Goal: Task Accomplishment & Management: Complete application form

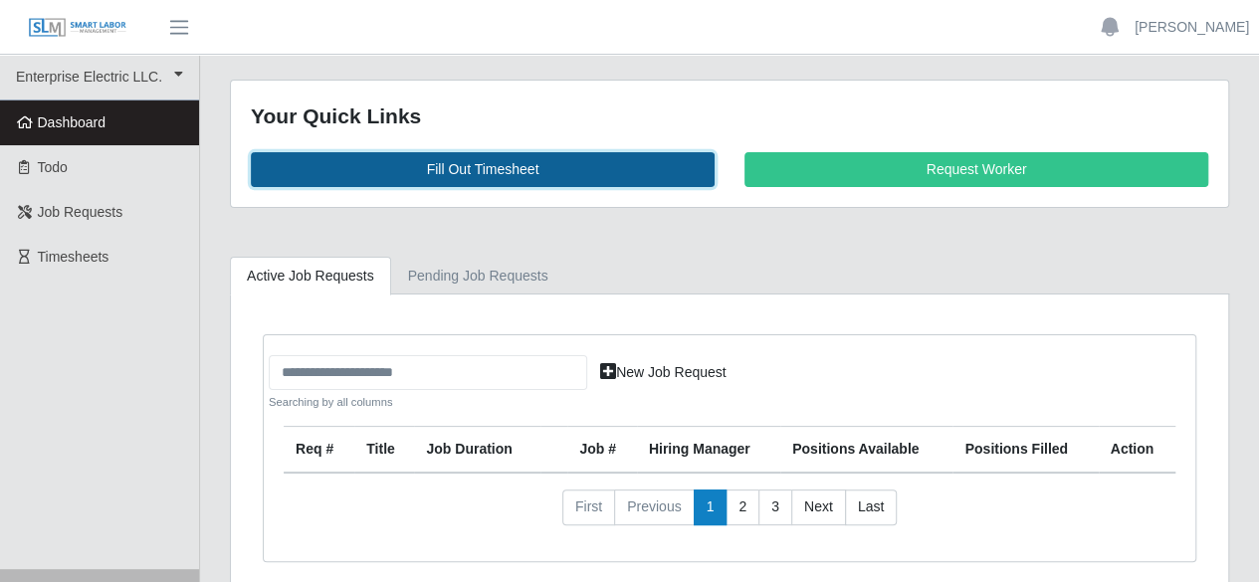
click at [479, 158] on link "Fill Out Timesheet" at bounding box center [483, 169] width 464 height 35
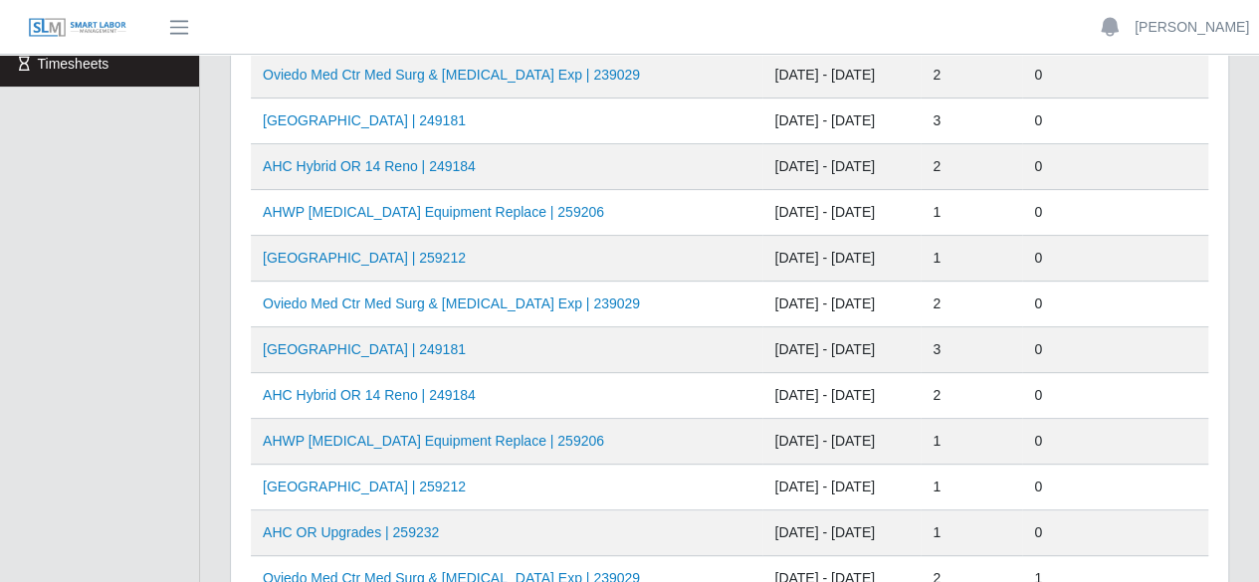
scroll to position [199, 0]
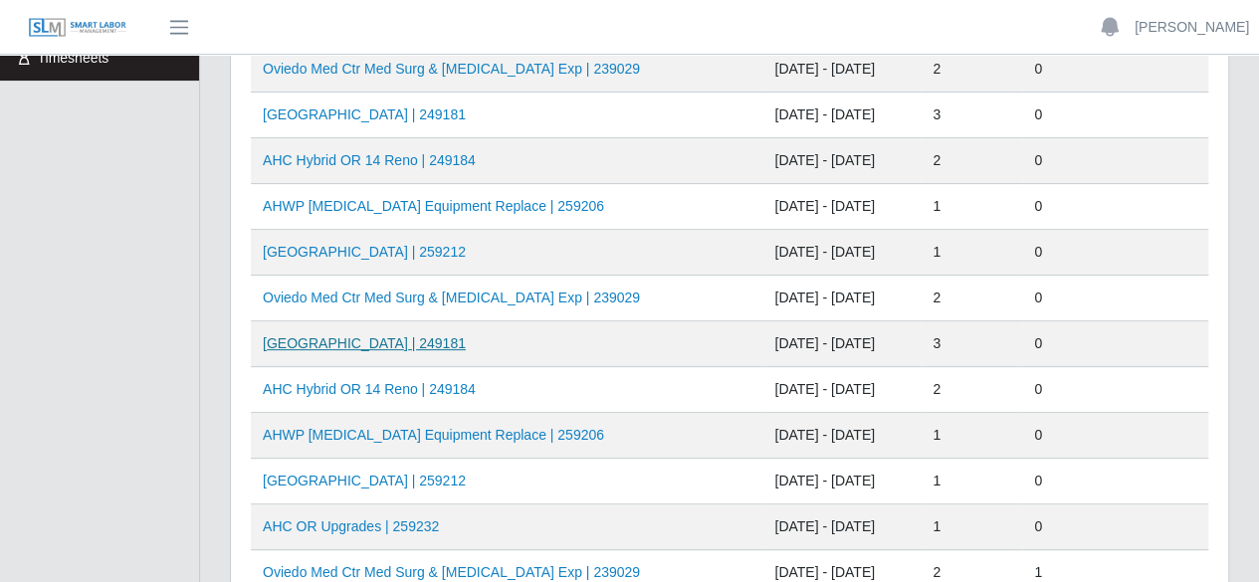
click at [403, 335] on link "[GEOGRAPHIC_DATA] | 249181" at bounding box center [364, 343] width 203 height 16
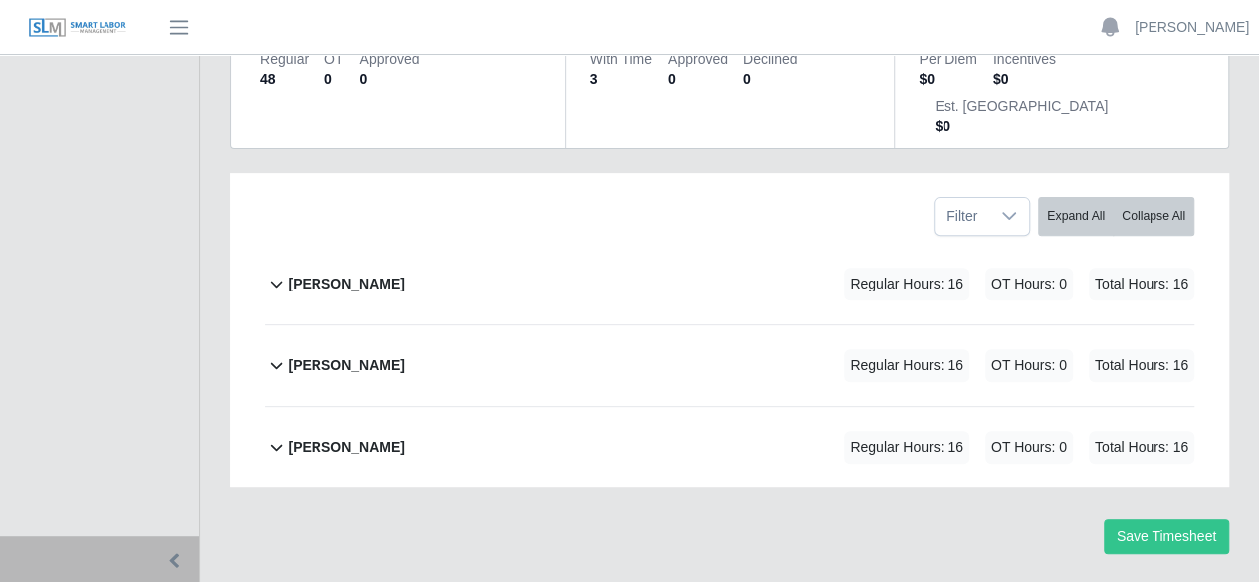
scroll to position [271, 0]
click at [376, 353] on b "pedro alvarez" at bounding box center [346, 363] width 116 height 21
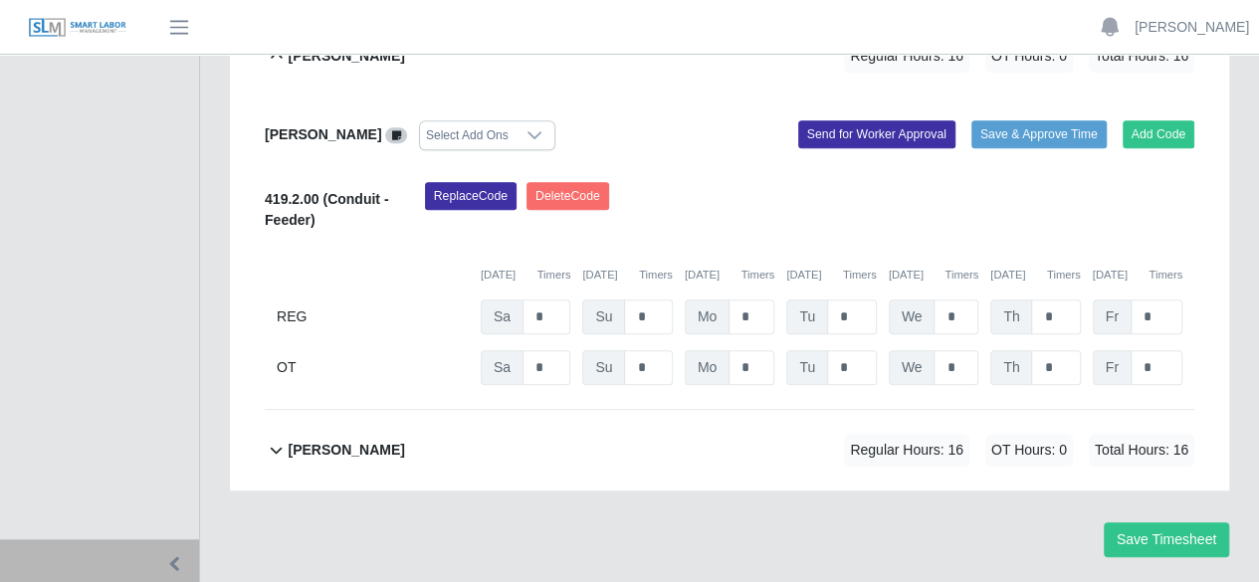
scroll to position [583, 0]
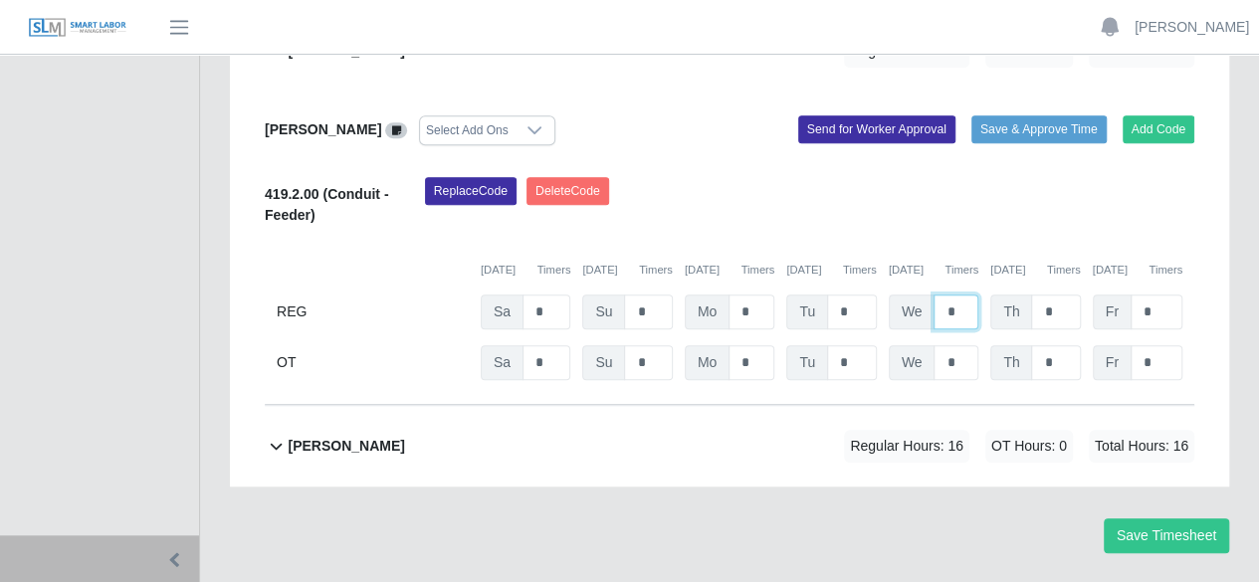
click at [962, 295] on input "*" at bounding box center [955, 312] width 45 height 35
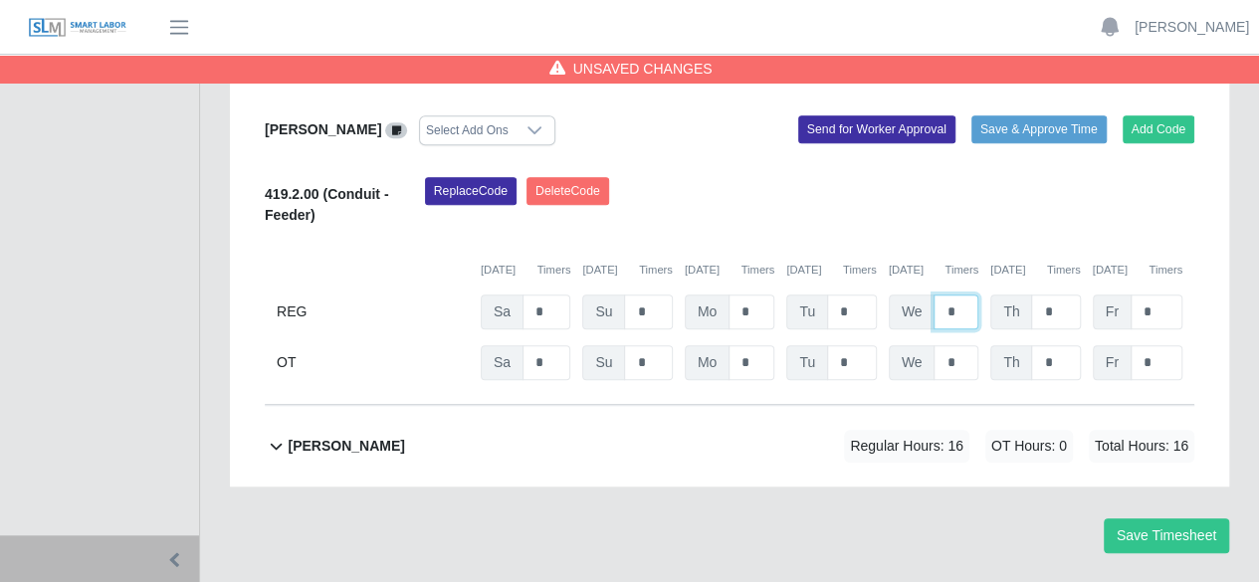
type input "*"
click at [338, 436] on b "ray henderson" at bounding box center [346, 446] width 116 height 21
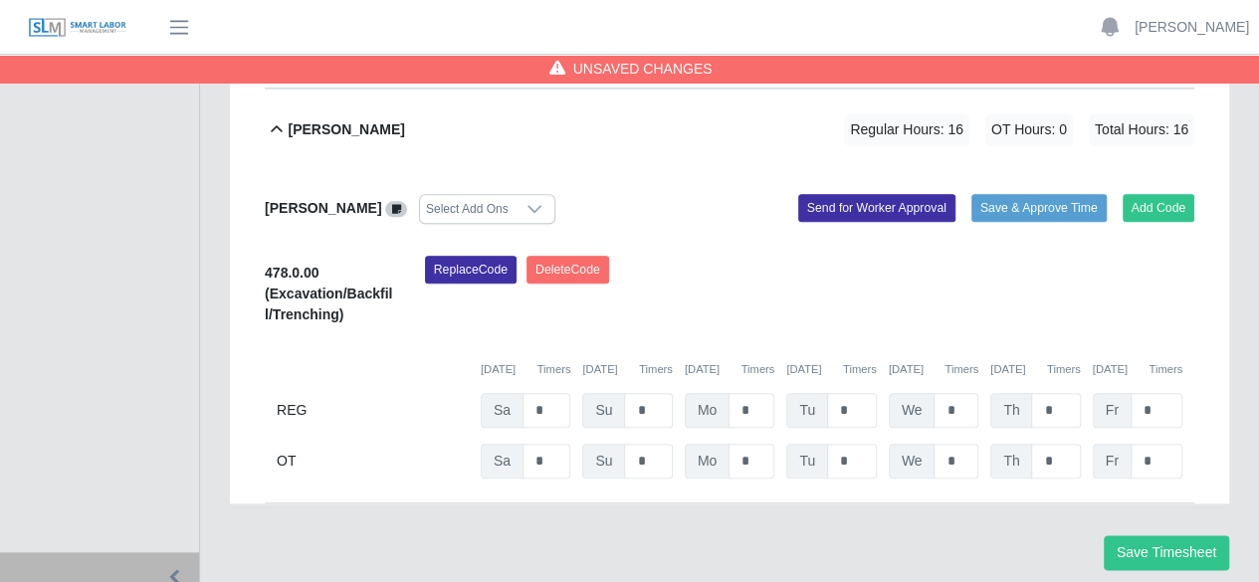
scroll to position [916, 0]
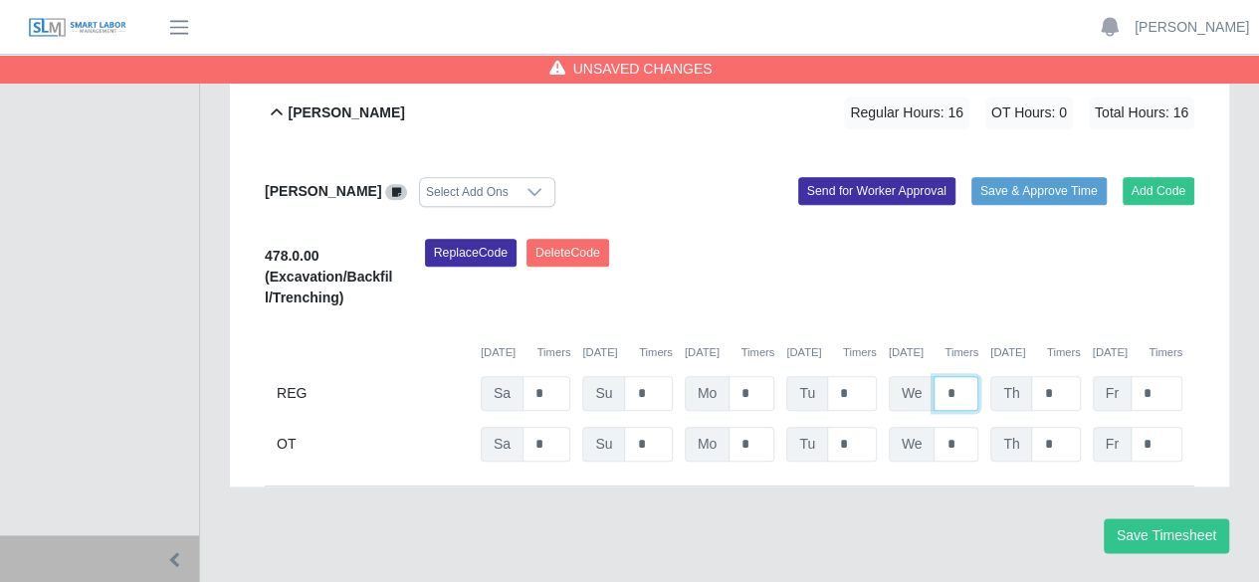
click at [963, 376] on input "*" at bounding box center [955, 393] width 45 height 35
type input "*"
click at [1175, 518] on button "Save Timesheet" at bounding box center [1166, 535] width 125 height 35
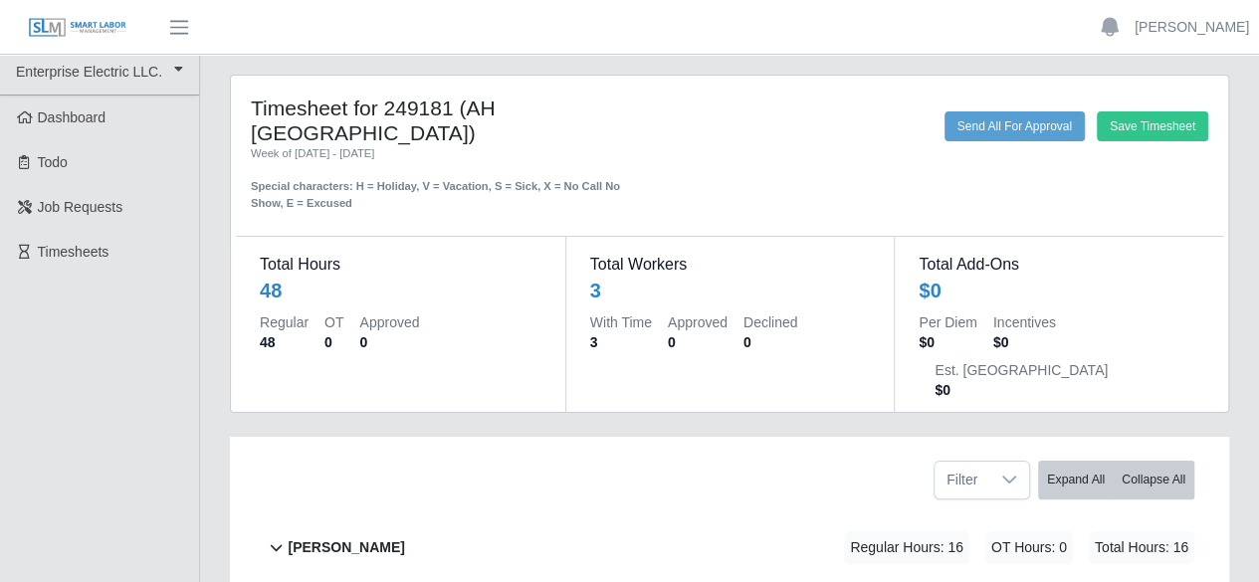
scroll to position [0, 0]
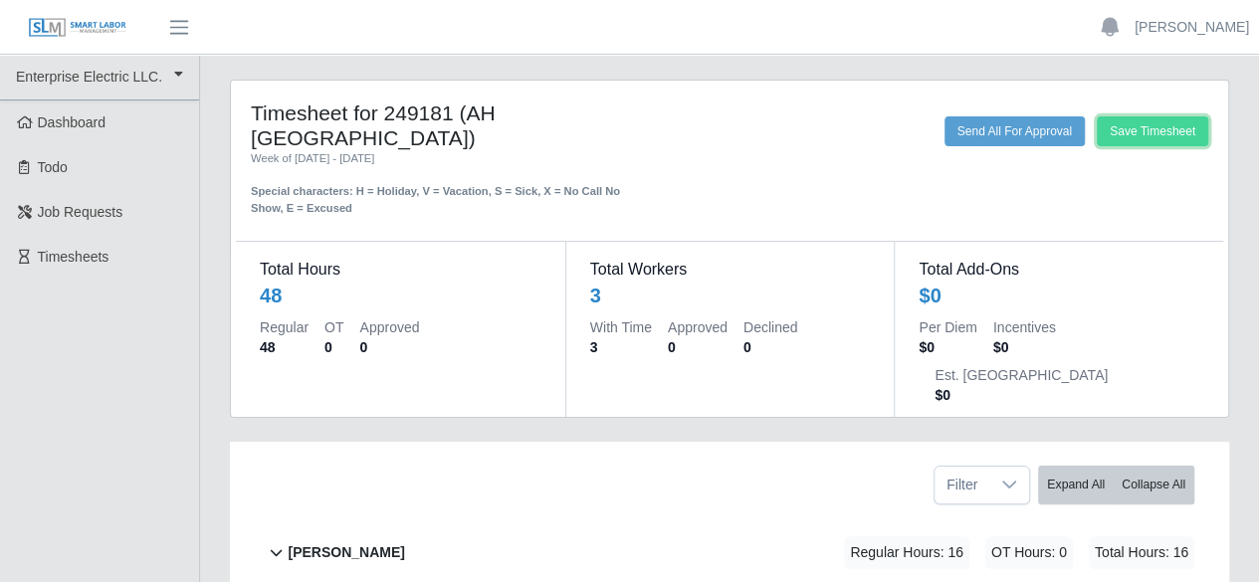
click at [1130, 129] on button "Save Timesheet" at bounding box center [1152, 131] width 111 height 30
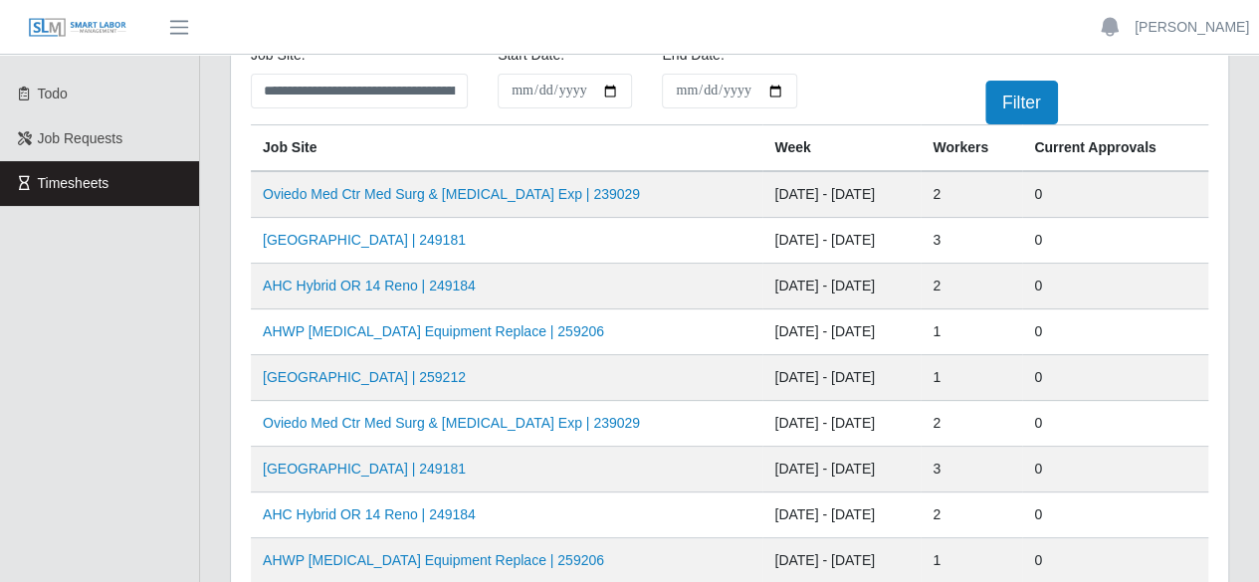
scroll to position [100, 0]
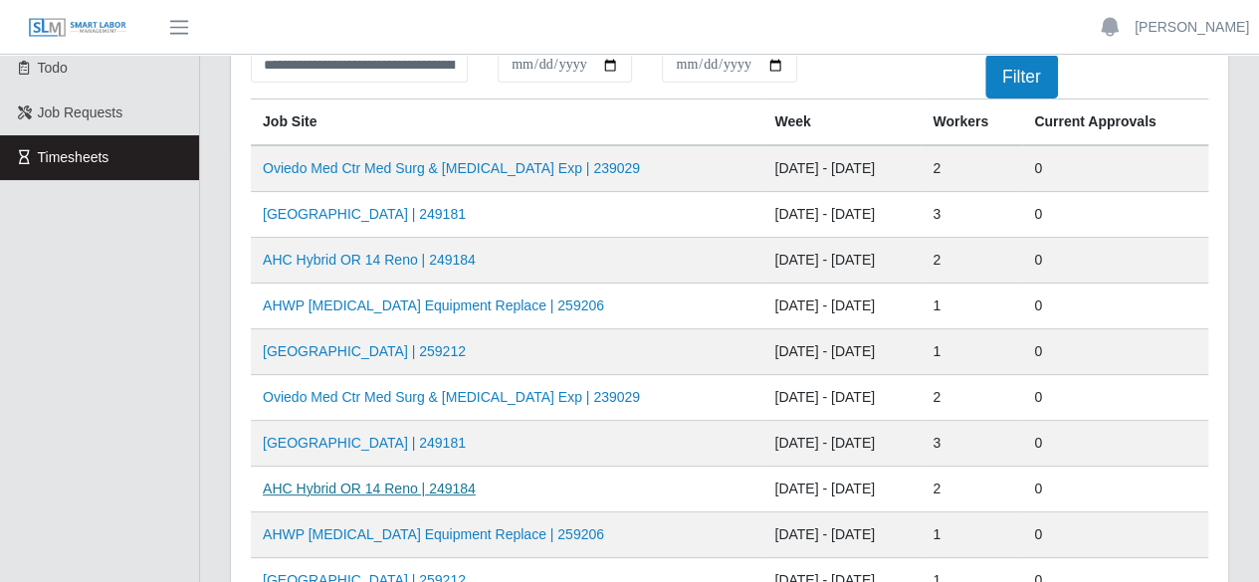
click at [381, 481] on link "AHC Hybrid OR 14 Reno | 249184" at bounding box center [369, 489] width 213 height 16
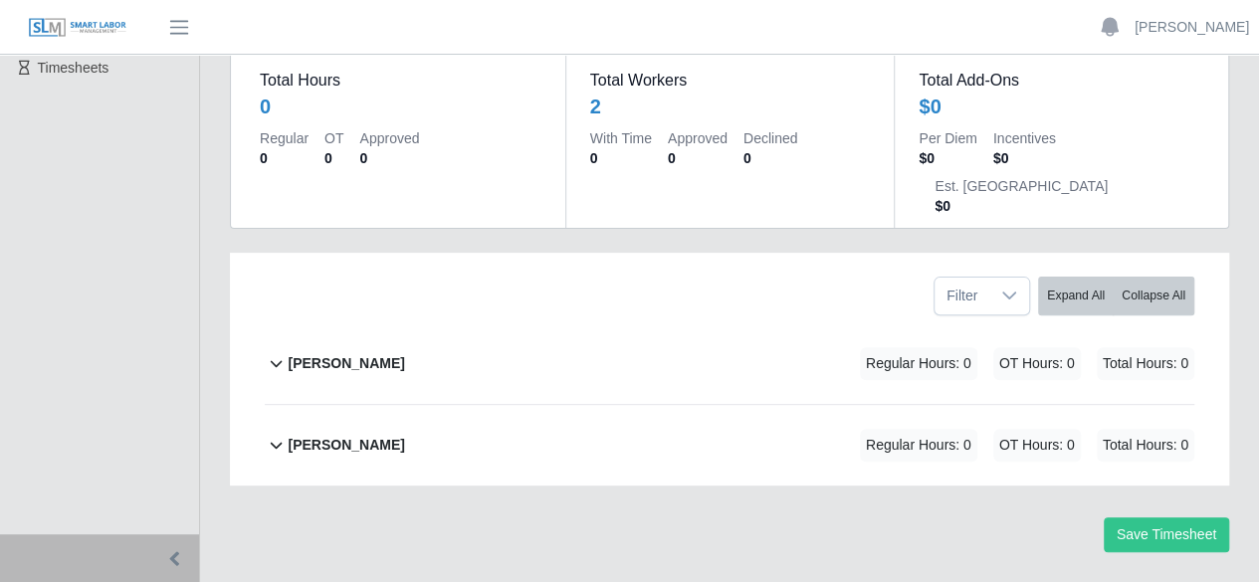
scroll to position [189, 0]
click at [359, 353] on b "[PERSON_NAME]" at bounding box center [346, 363] width 116 height 21
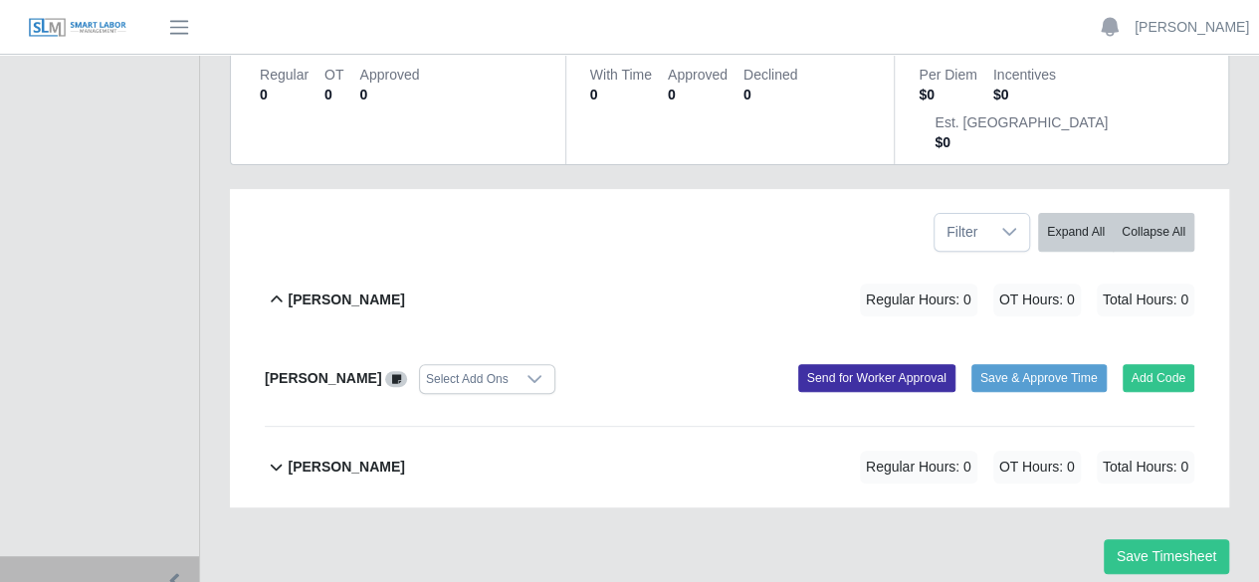
scroll to position [275, 0]
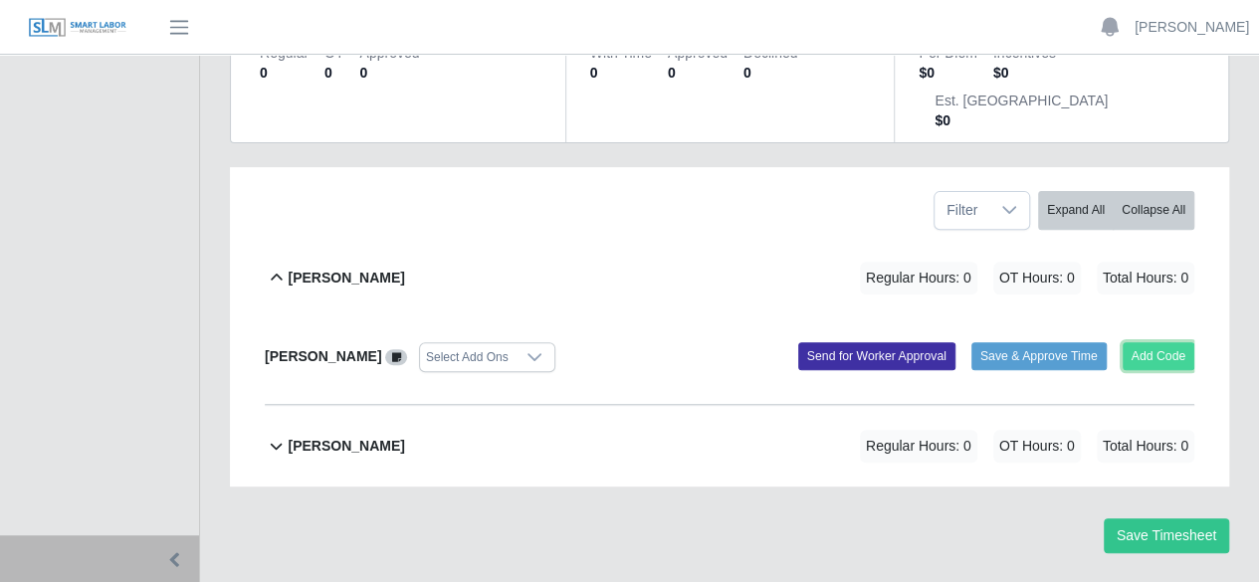
click at [1156, 342] on button "Add Code" at bounding box center [1158, 356] width 73 height 28
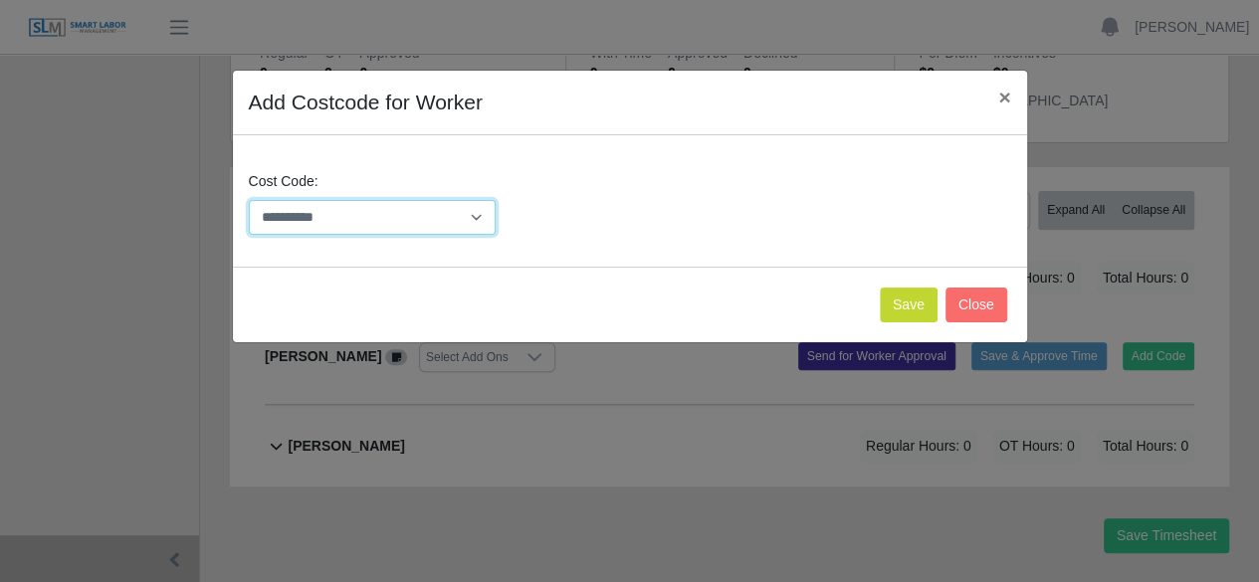
click at [470, 210] on select "**********" at bounding box center [373, 217] width 248 height 35
select select "**********"
click at [249, 200] on select "**********" at bounding box center [373, 217] width 248 height 35
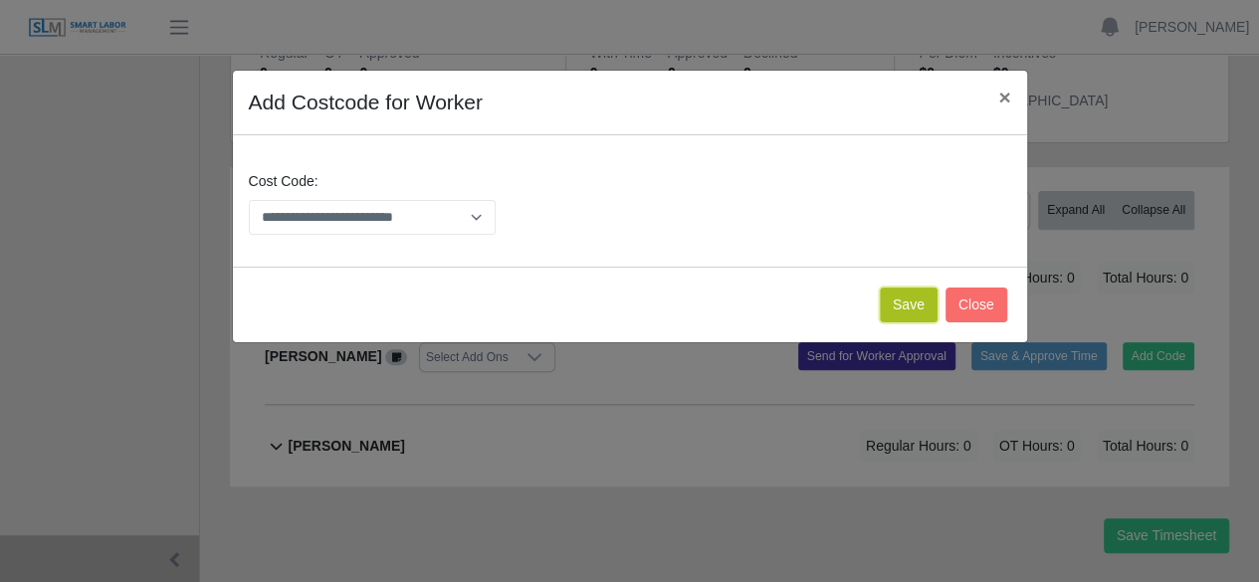
click at [922, 309] on button "Save" at bounding box center [909, 305] width 58 height 35
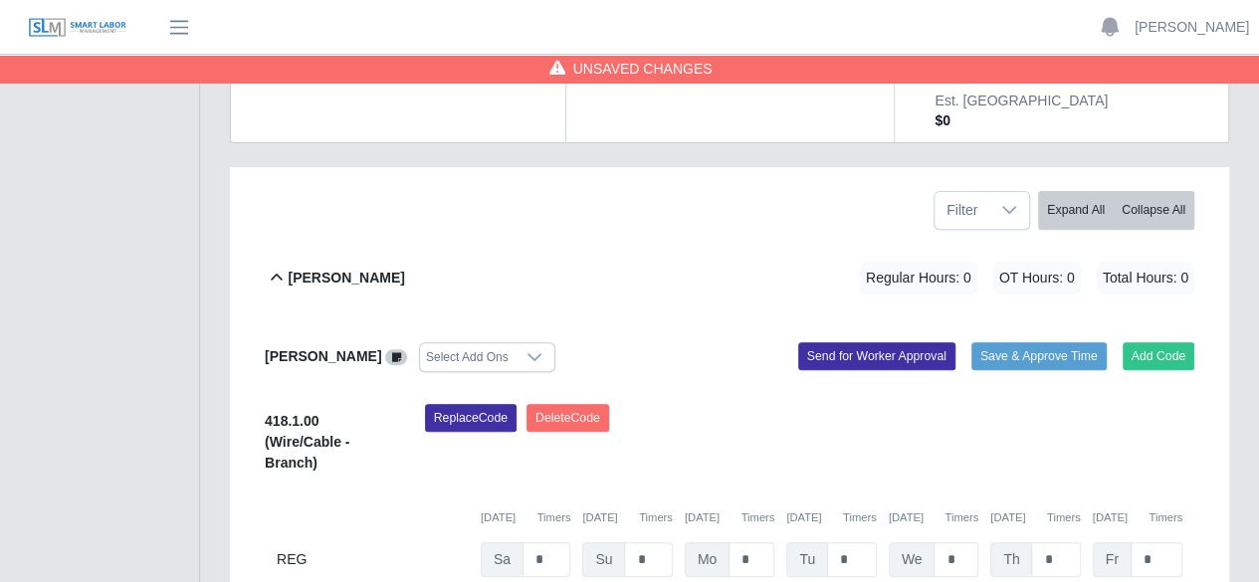
scroll to position [522, 0]
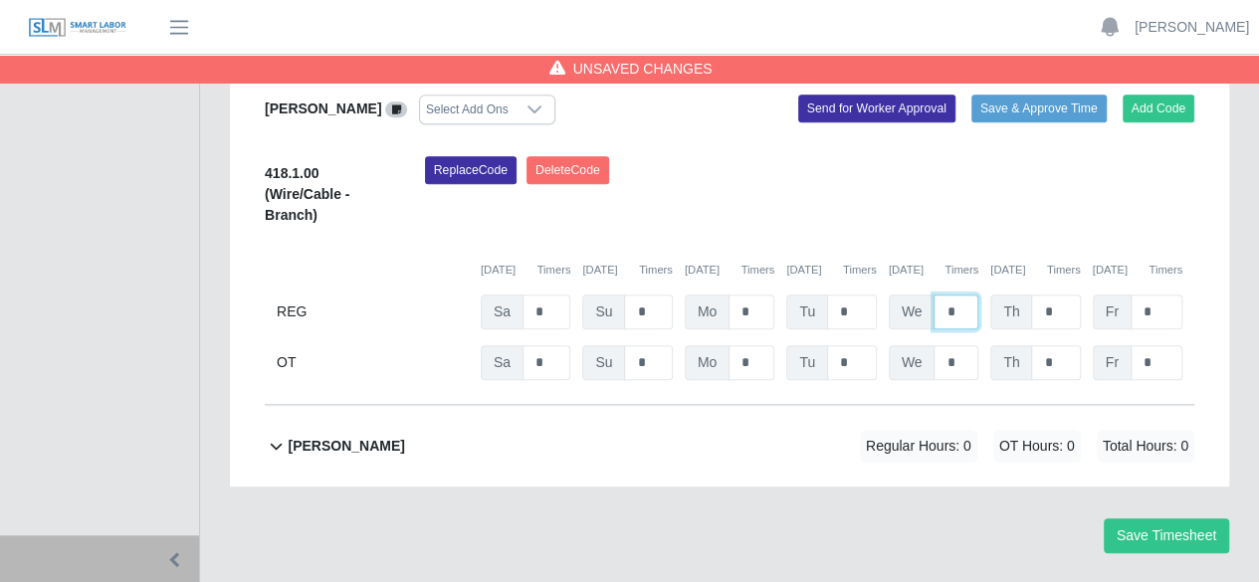
click at [965, 295] on input "*" at bounding box center [955, 312] width 45 height 35
type input "*"
click at [1204, 518] on button "Save Timesheet" at bounding box center [1166, 535] width 125 height 35
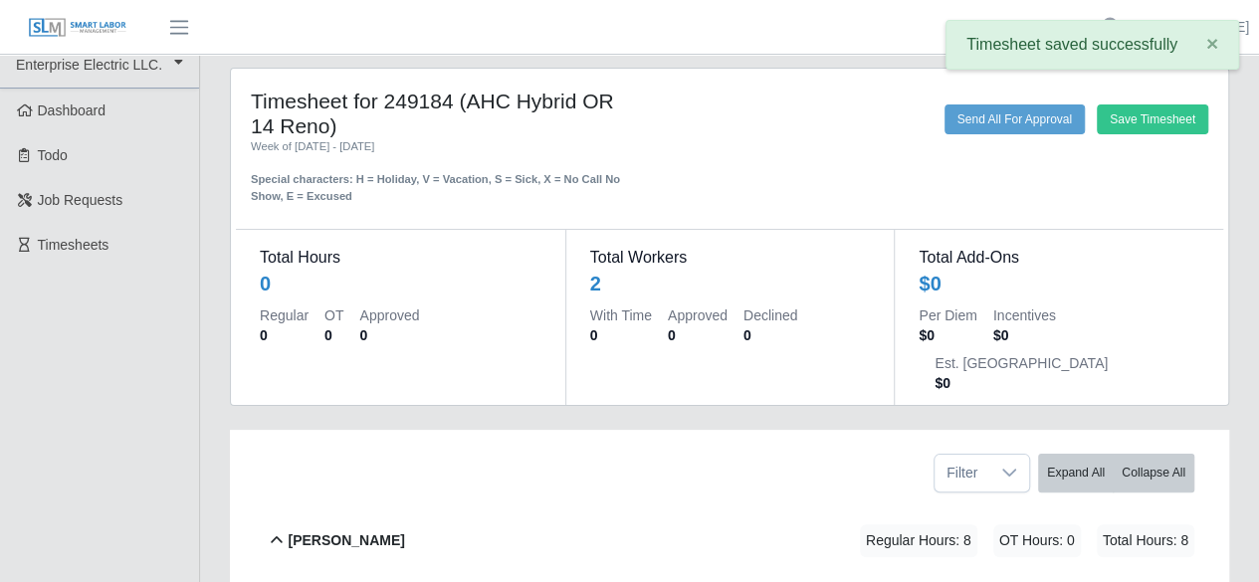
scroll to position [0, 0]
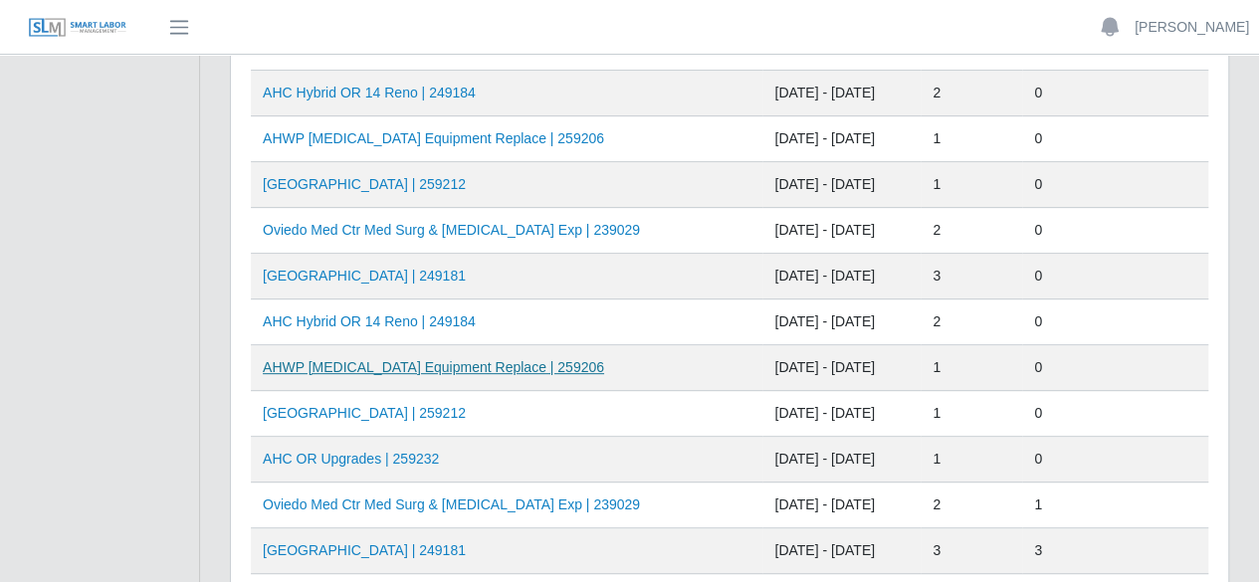
scroll to position [299, 0]
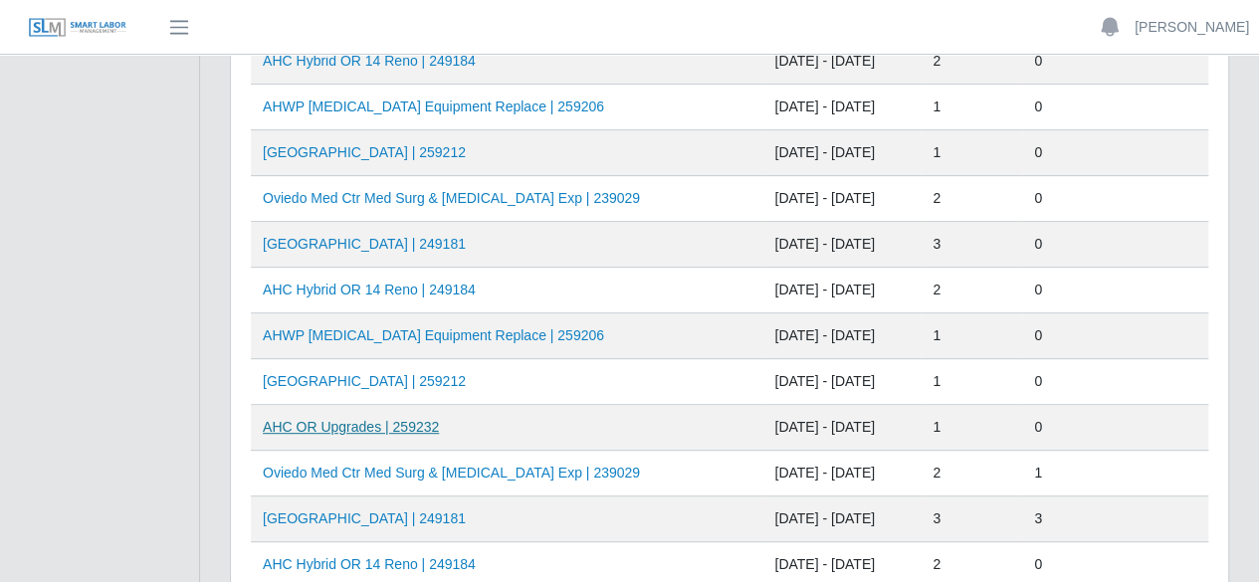
click at [380, 425] on link "AHC OR Upgrades | 259232" at bounding box center [351, 427] width 176 height 16
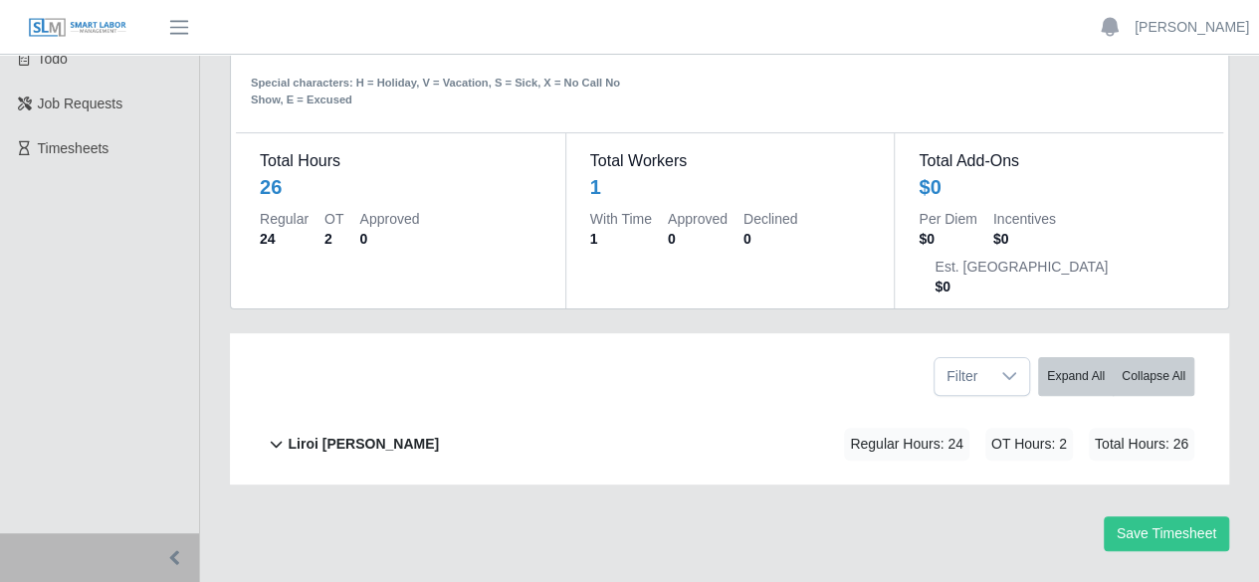
click at [318, 434] on b "Liroi [PERSON_NAME]" at bounding box center [363, 444] width 151 height 21
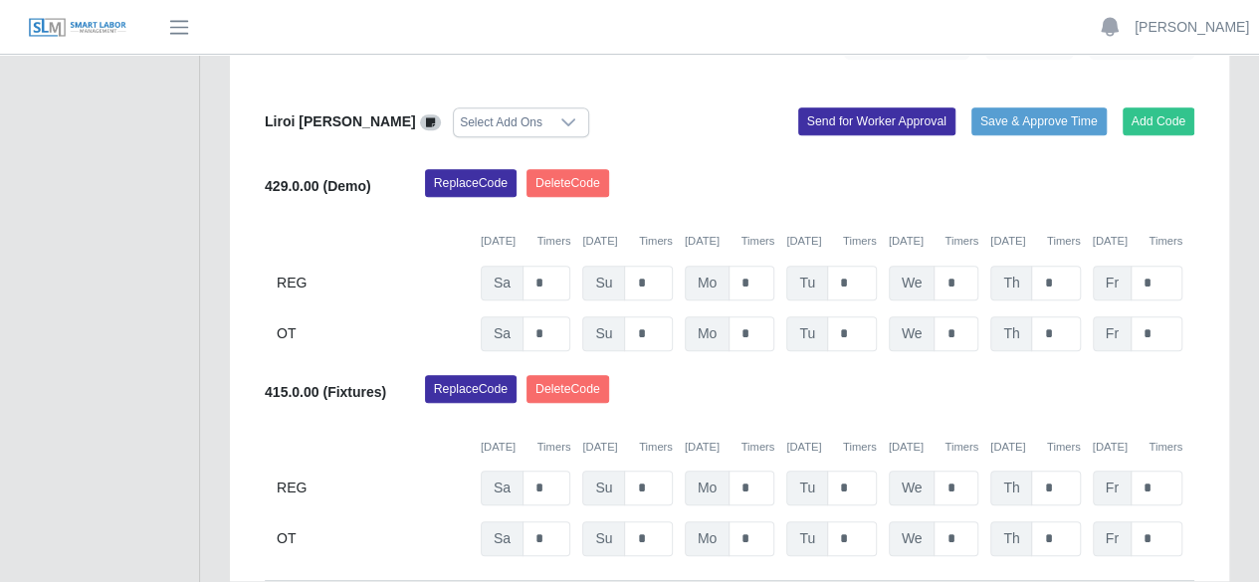
scroll to position [306, 0]
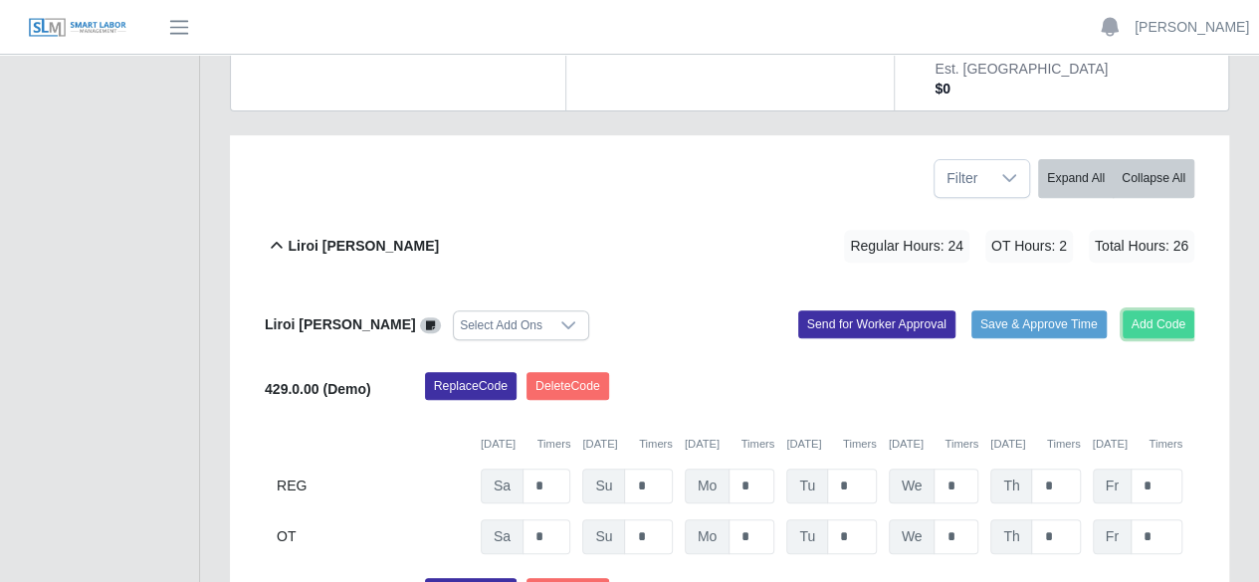
click at [1164, 310] on button "Add Code" at bounding box center [1158, 324] width 73 height 28
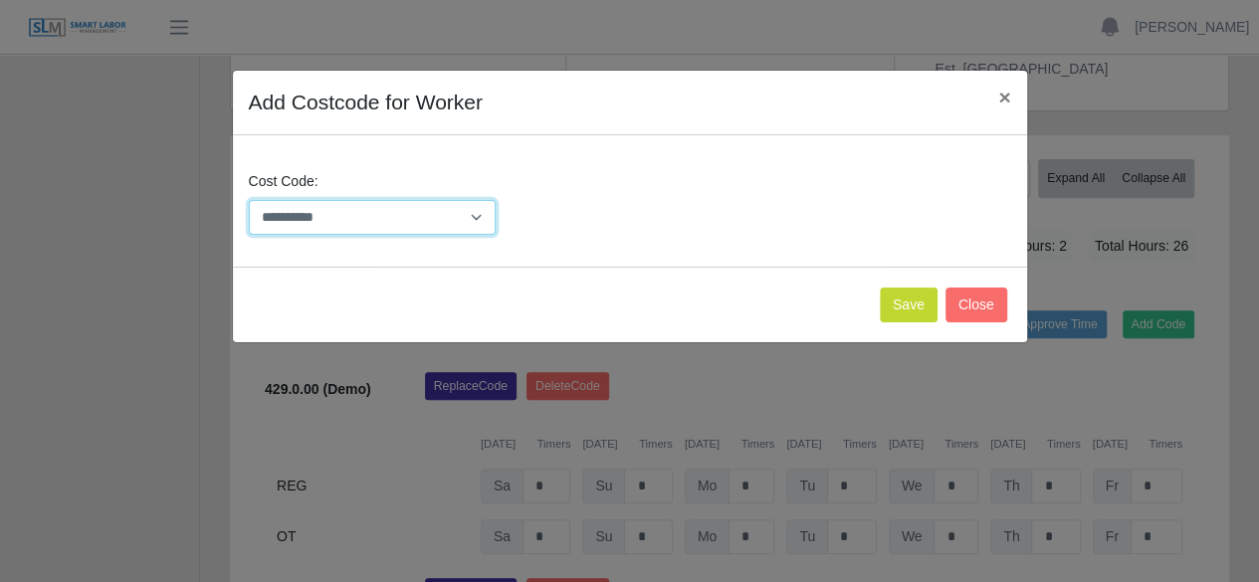
drag, startPoint x: 485, startPoint y: 214, endPoint x: 474, endPoint y: 225, distance: 15.5
click at [484, 213] on select "**********" at bounding box center [373, 217] width 248 height 35
select select "**********"
click at [249, 200] on select "**********" at bounding box center [373, 217] width 248 height 35
drag, startPoint x: 917, startPoint y: 311, endPoint x: 851, endPoint y: 307, distance: 66.8
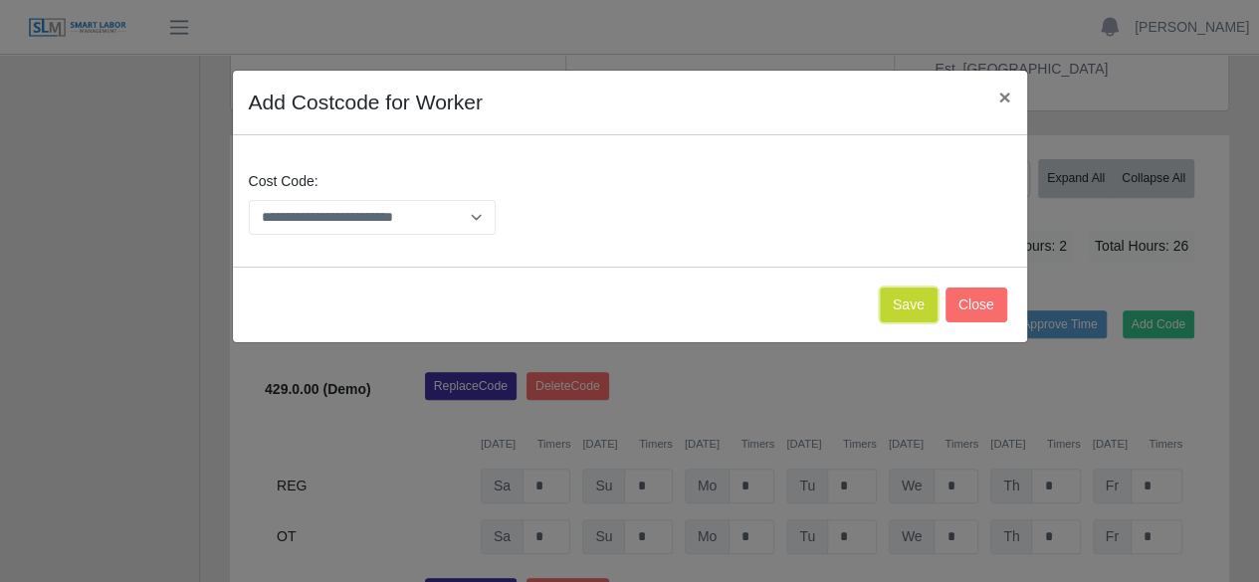
click at [915, 309] on button "Save" at bounding box center [909, 305] width 58 height 35
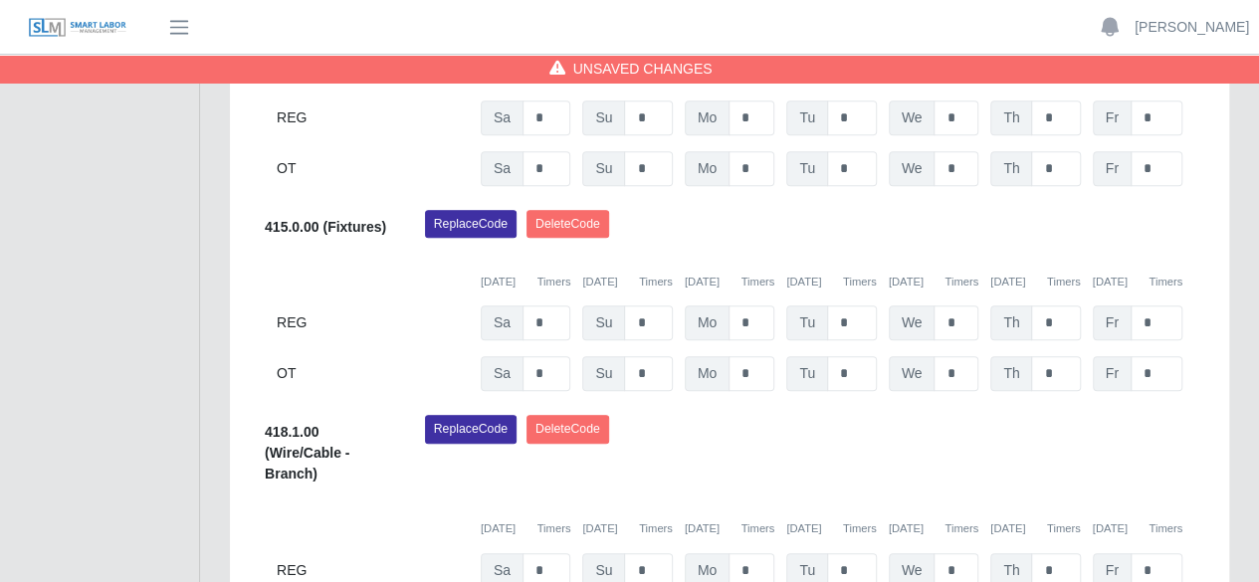
scroll to position [704, 0]
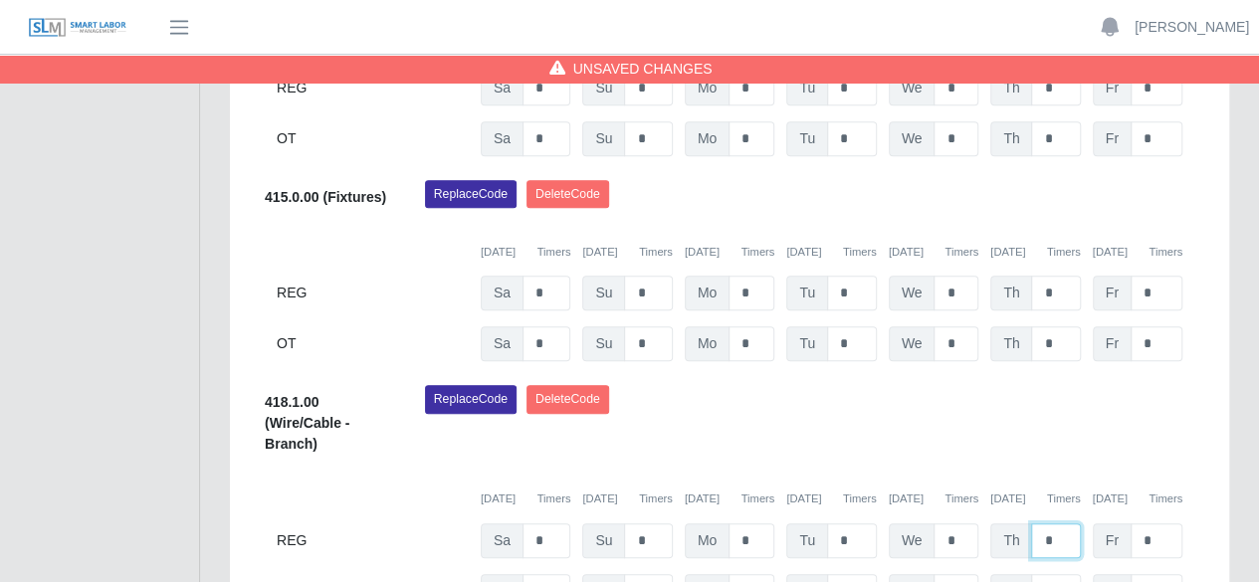
click at [1057, 523] on input "*" at bounding box center [1055, 540] width 49 height 35
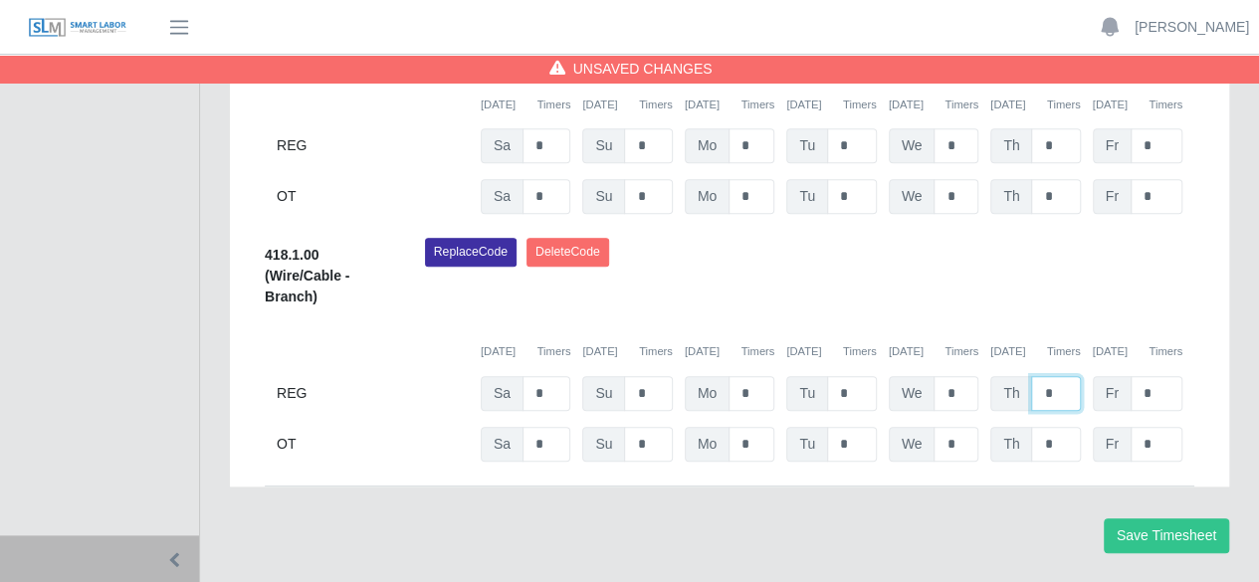
scroll to position [853, 0]
type input "*"
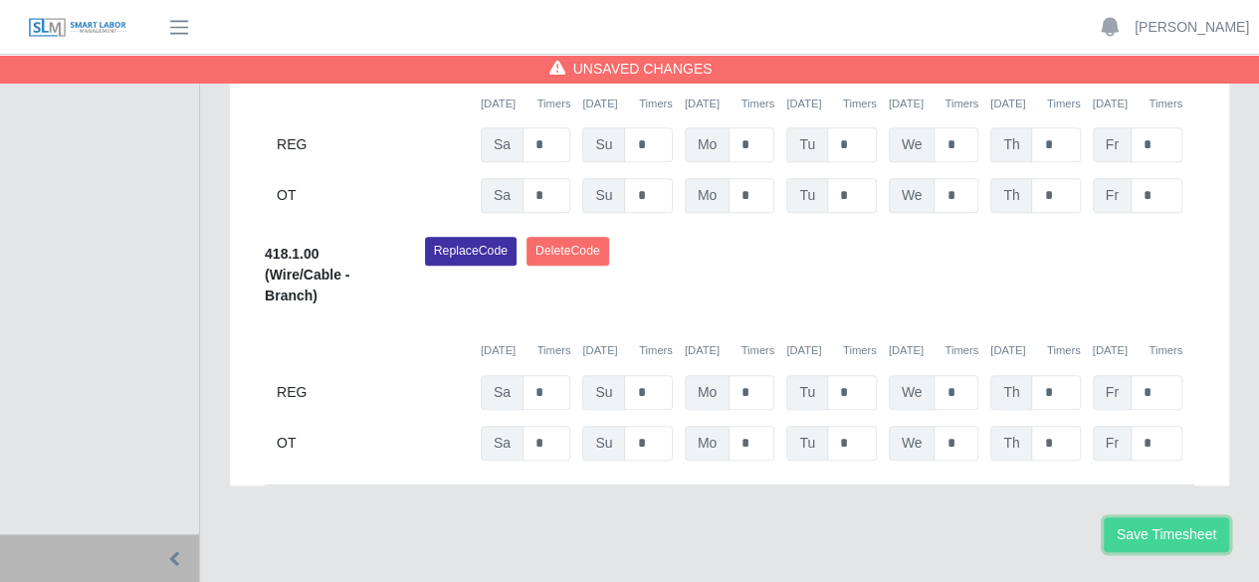
click at [1132, 517] on button "Save Timesheet" at bounding box center [1166, 534] width 125 height 35
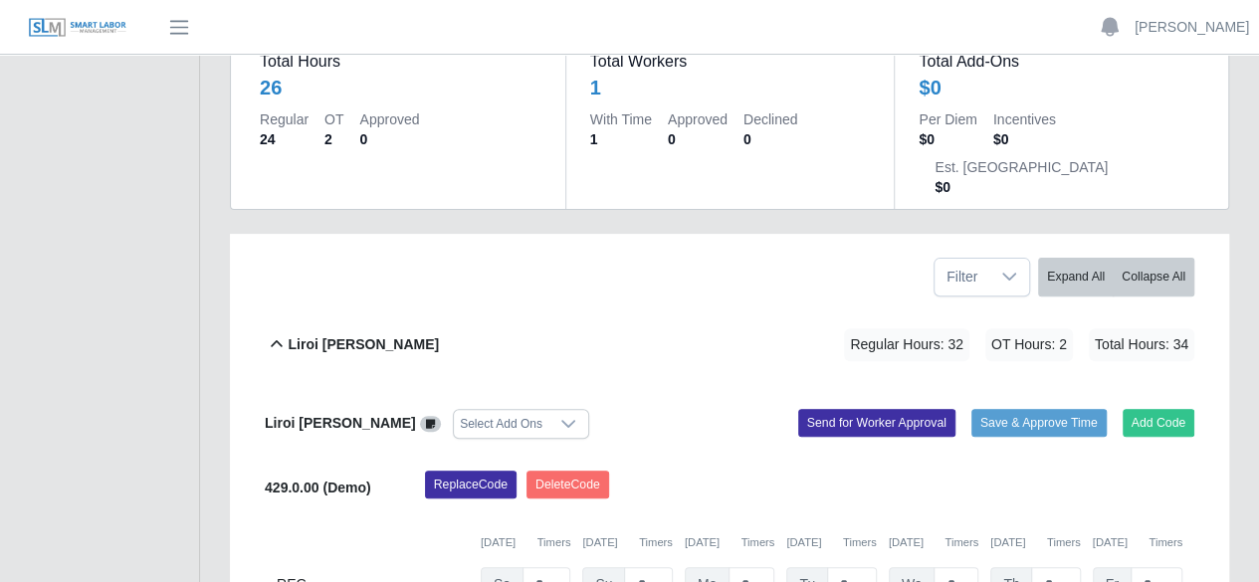
scroll to position [57, 0]
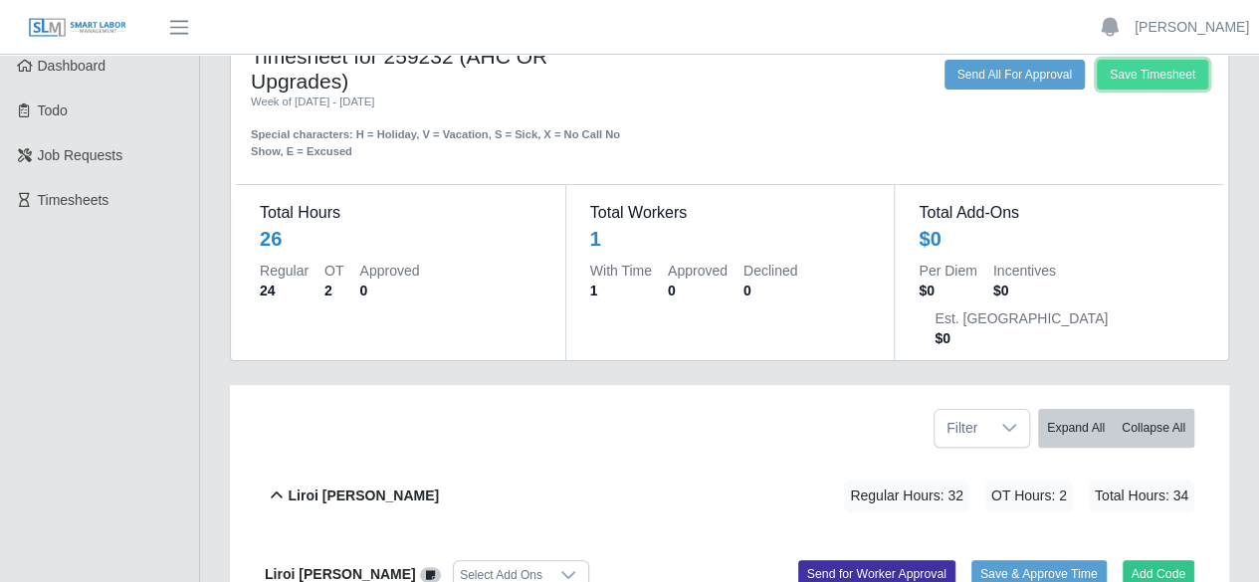
click at [1166, 69] on button "Save Timesheet" at bounding box center [1152, 75] width 111 height 30
